Goal: Navigation & Orientation: Find specific page/section

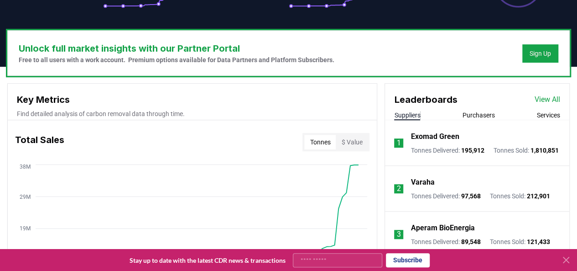
scroll to position [313, 0]
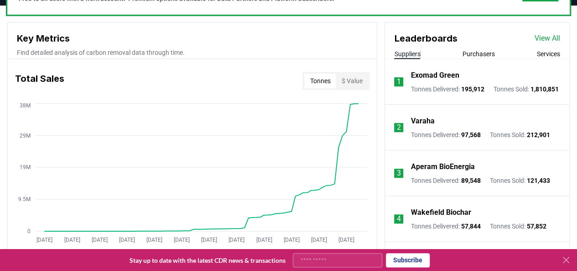
click at [539, 35] on link "View All" at bounding box center [548, 38] width 26 height 11
